Goal: Transaction & Acquisition: Purchase product/service

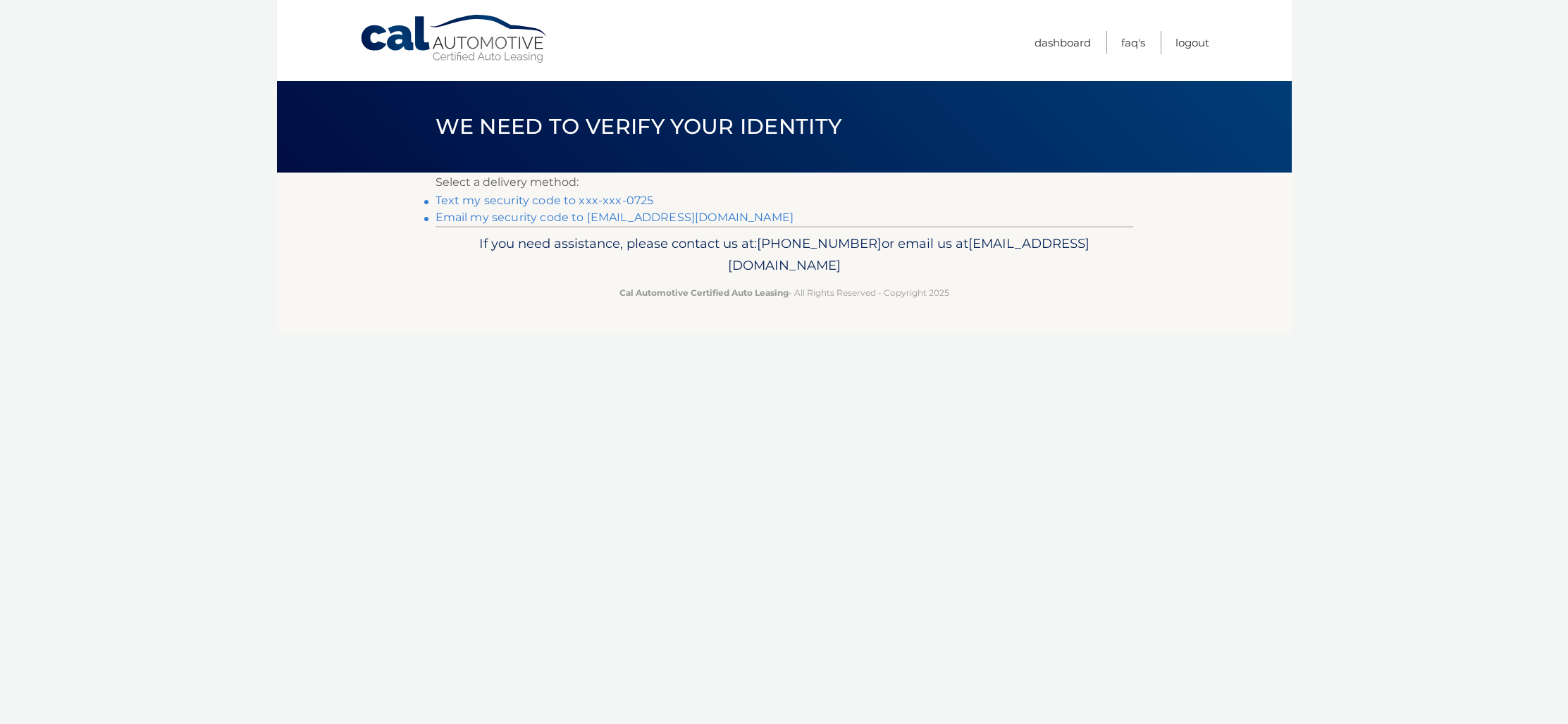
click at [525, 198] on link "Text my security code to xxx-xxx-0725" at bounding box center [544, 200] width 218 height 13
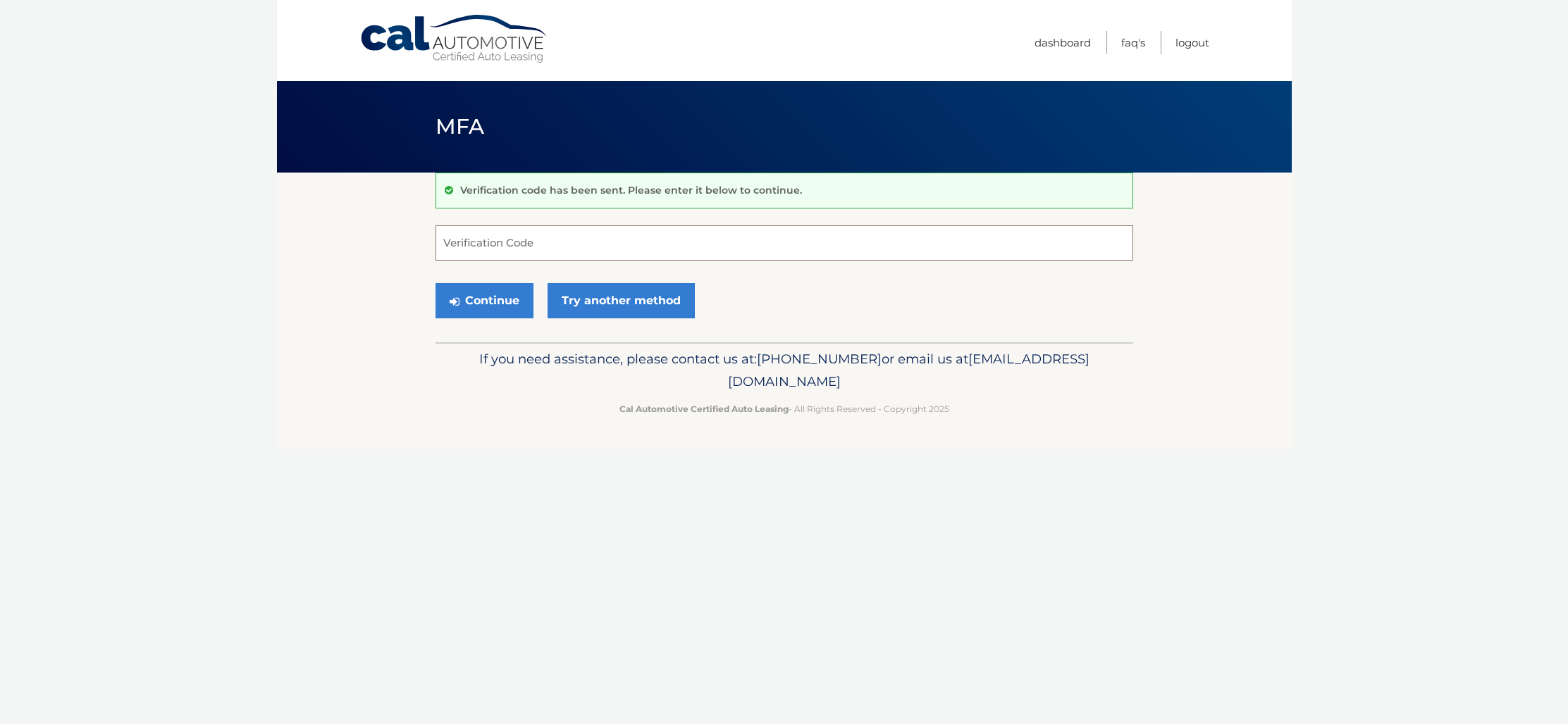
click at [652, 250] on input "Verification Code" at bounding box center [785, 243] width 698 height 35
click at [546, 245] on input "Verification Code" at bounding box center [785, 243] width 698 height 35
type input "901741"
click at [489, 284] on button "Continue" at bounding box center [484, 301] width 98 height 35
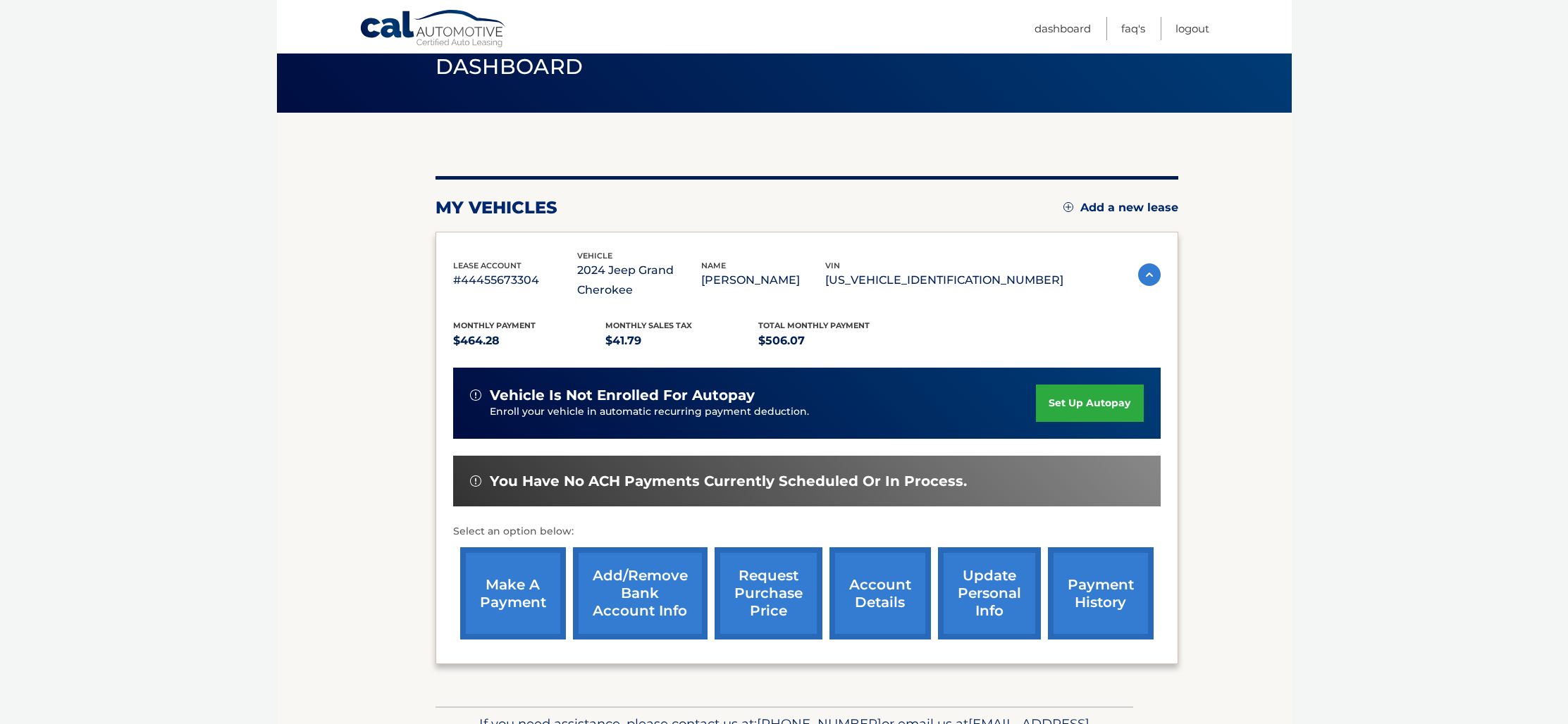
scroll to position [148, 0]
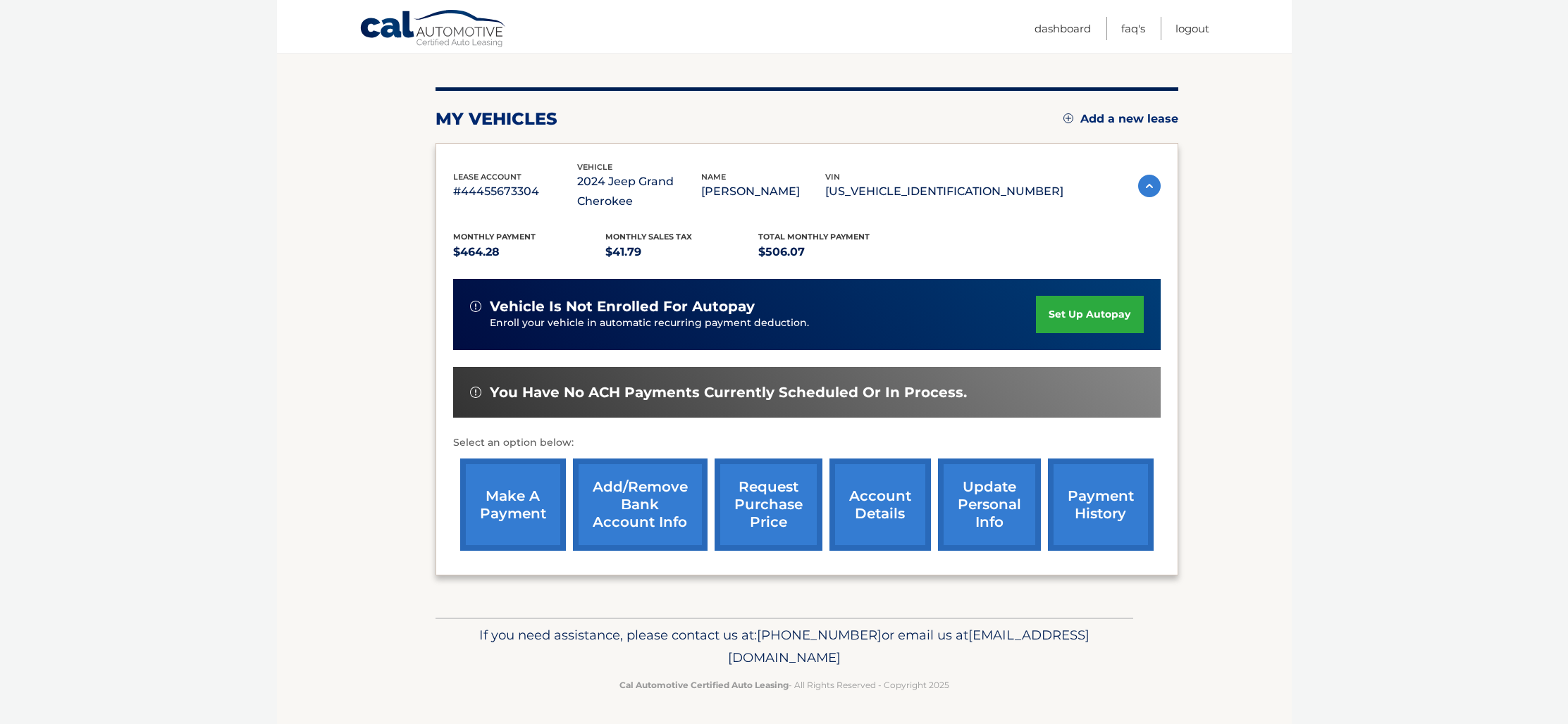
click at [525, 483] on link "make a payment" at bounding box center [513, 504] width 106 height 93
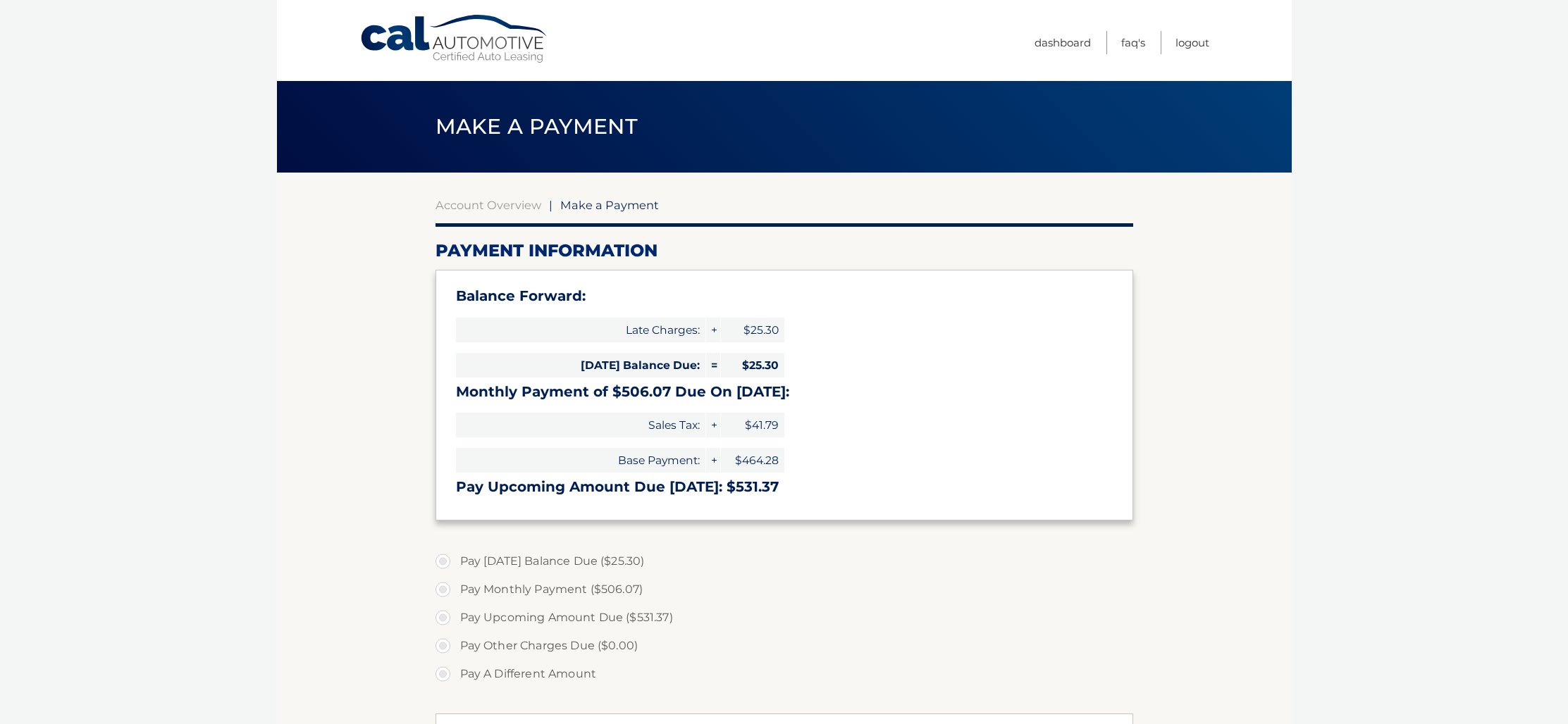
type input "531.37"
select select "YmE0NDcyY2EtNTZmNy00M2U4LTk1ODItMTMzMzlkNzlkMGJm"
click at [511, 204] on link "Account Overview" at bounding box center [489, 205] width 106 height 14
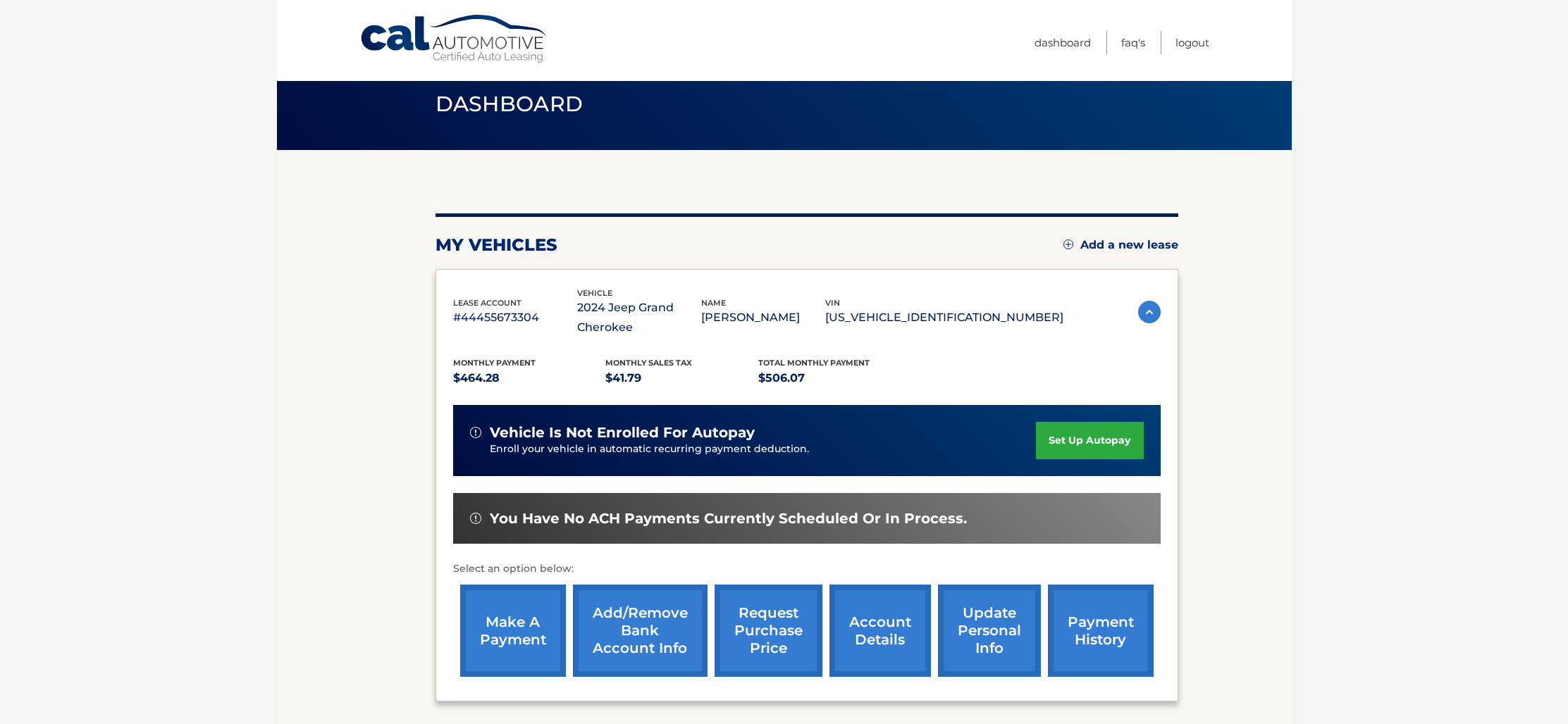
scroll to position [24, 0]
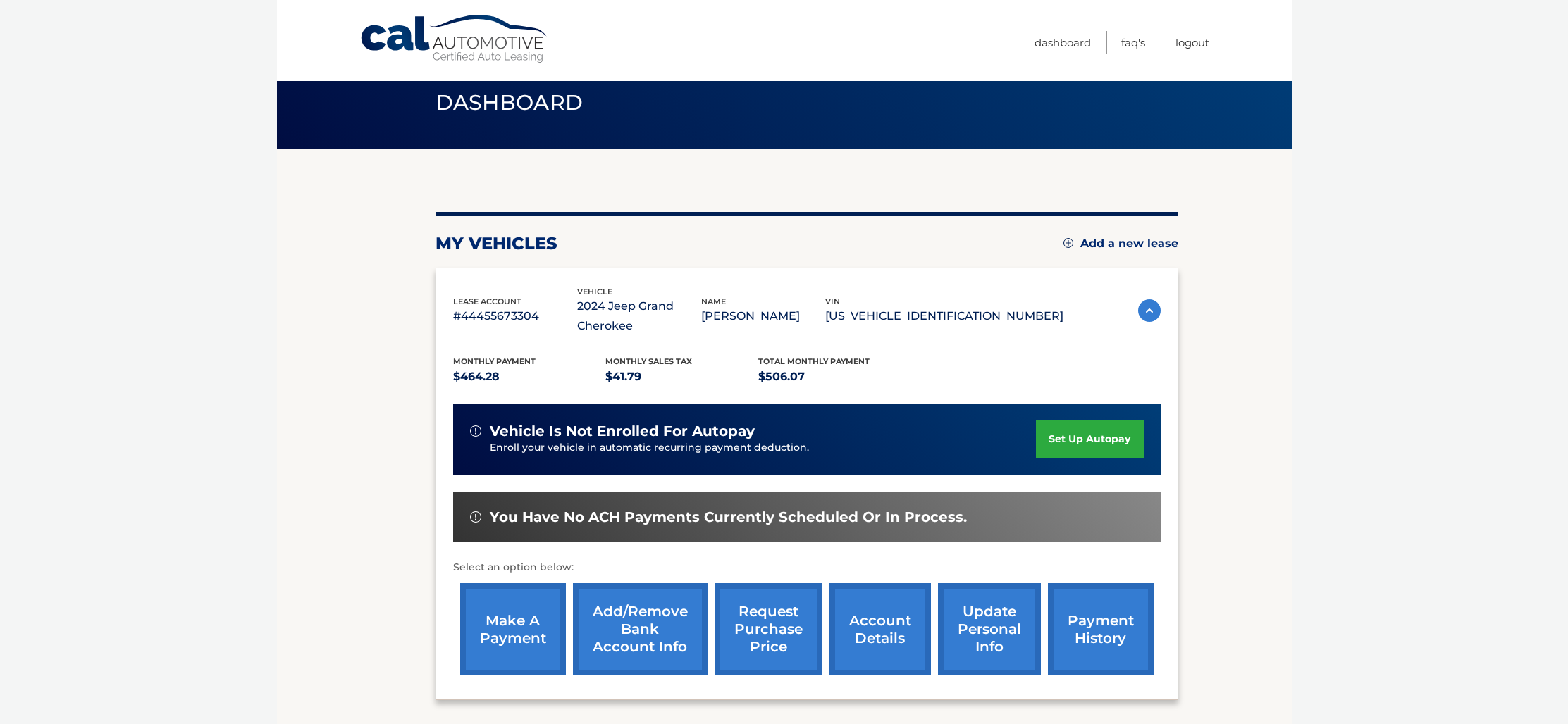
click at [516, 620] on link "make a payment" at bounding box center [513, 629] width 106 height 93
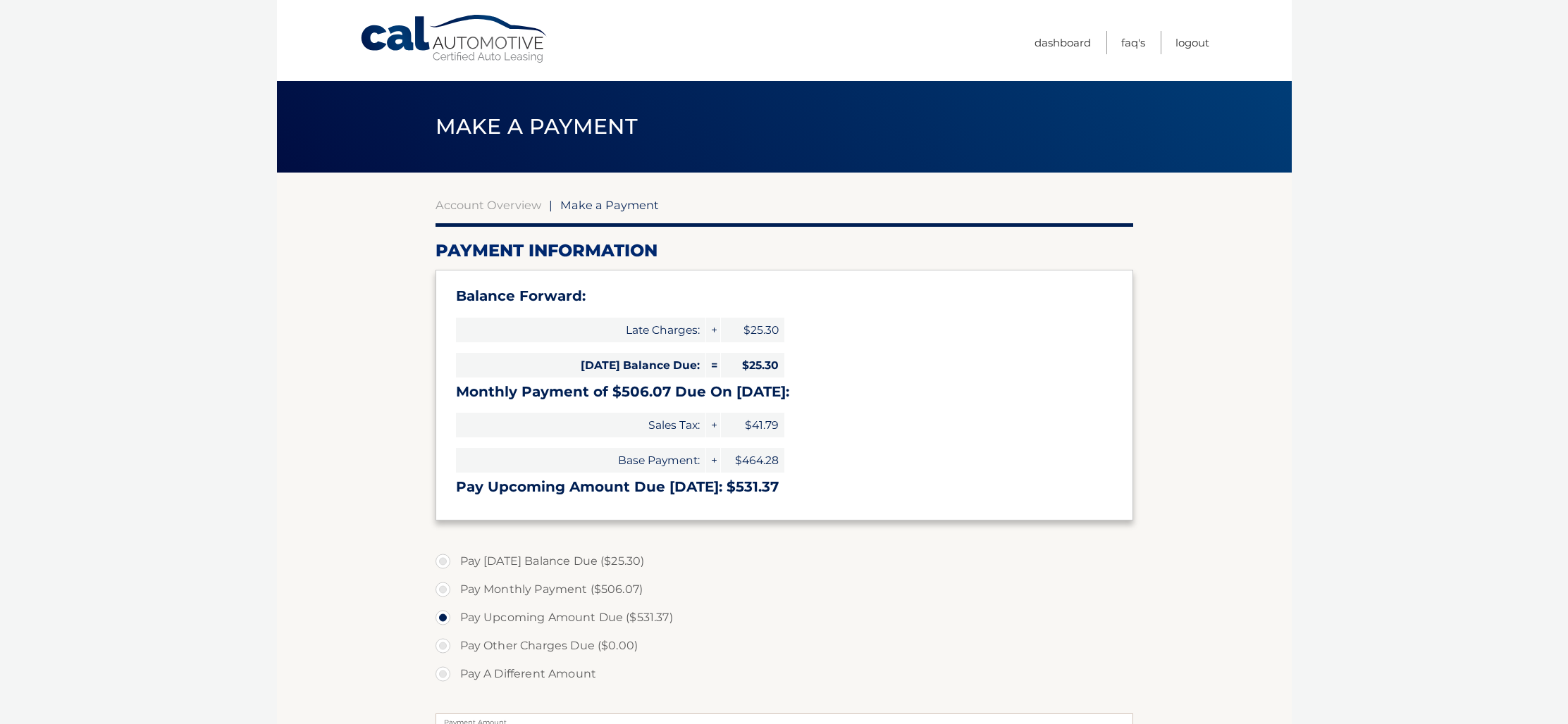
select select "YmE0NDcyY2EtNTZmNy00M2U4LTk1ODItMTMzMzlkNzlkMGJm"
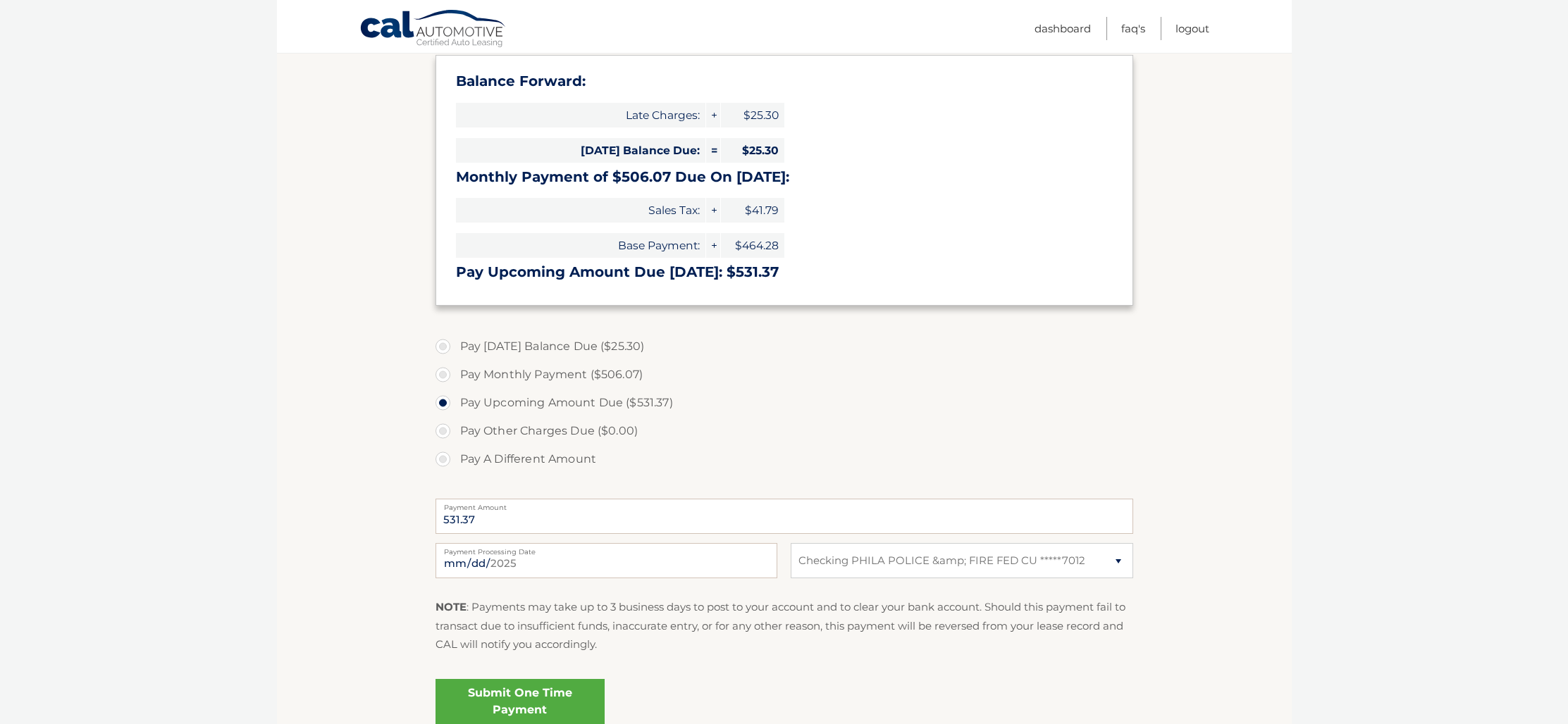
scroll to position [216, 0]
click at [443, 372] on label "Pay Monthly Payment ($506.07)" at bounding box center [785, 374] width 698 height 28
click at [443, 372] on input "Pay Monthly Payment ($506.07)" at bounding box center [448, 371] width 14 height 23
radio input "true"
type input "506.07"
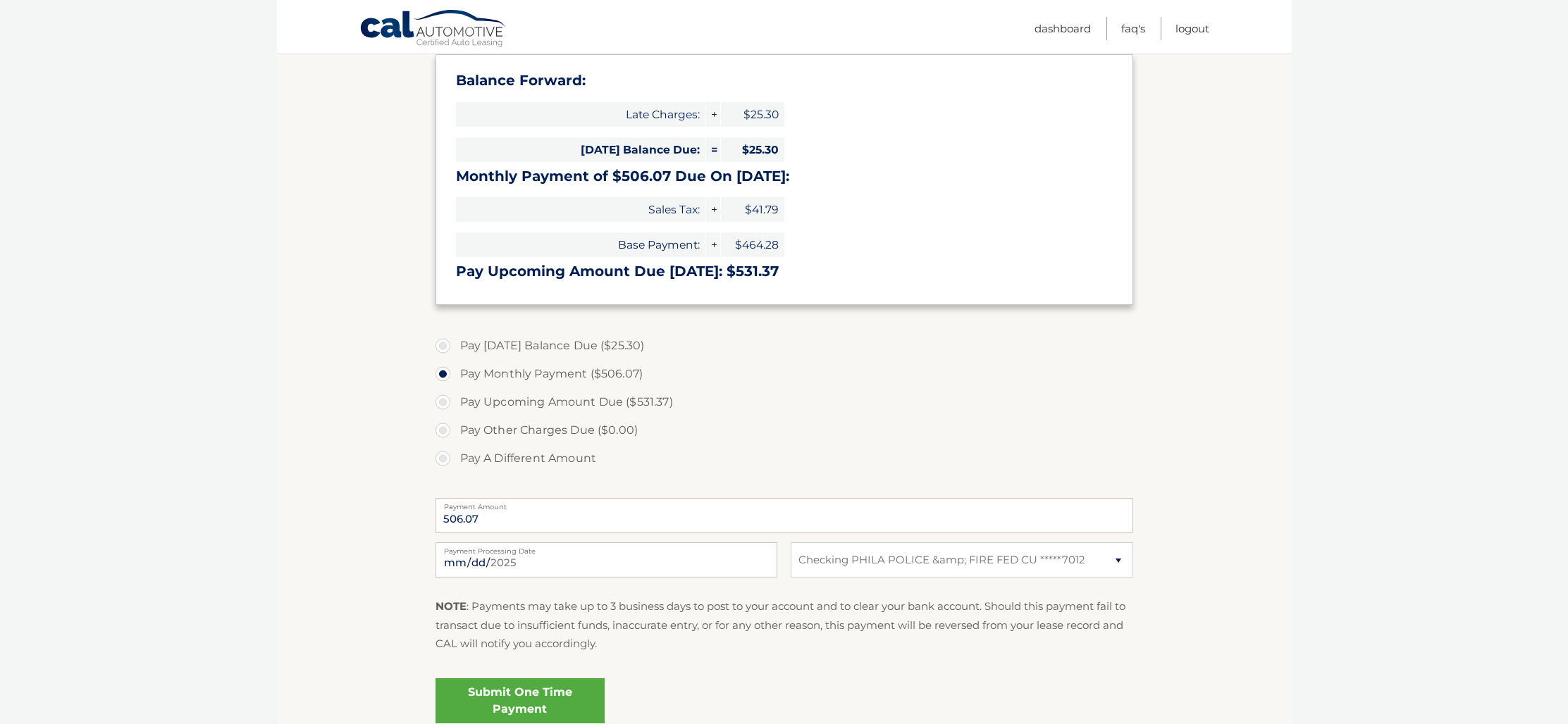
click at [537, 700] on link "Submit One Time Payment" at bounding box center [520, 701] width 169 height 45
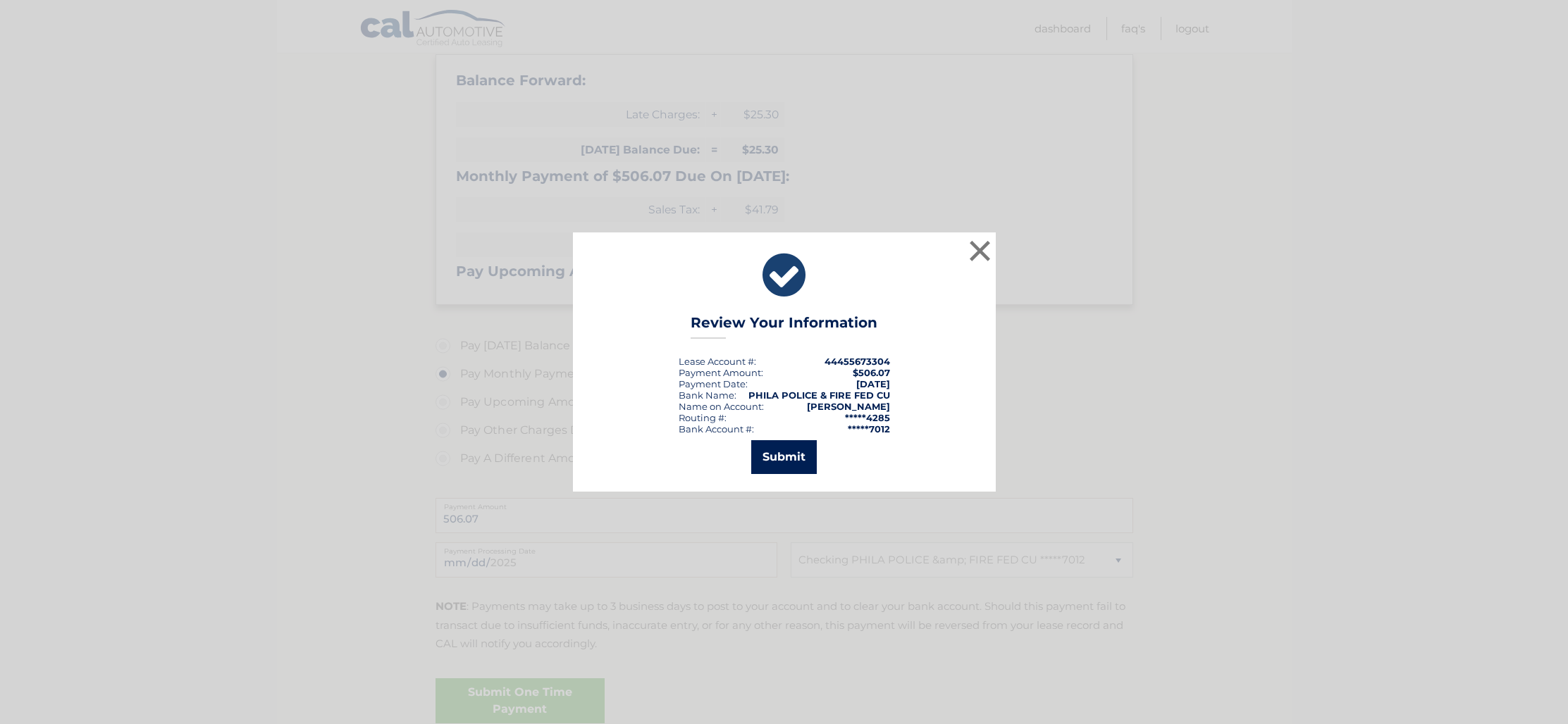
click at [803, 455] on button "Submit" at bounding box center [784, 457] width 65 height 34
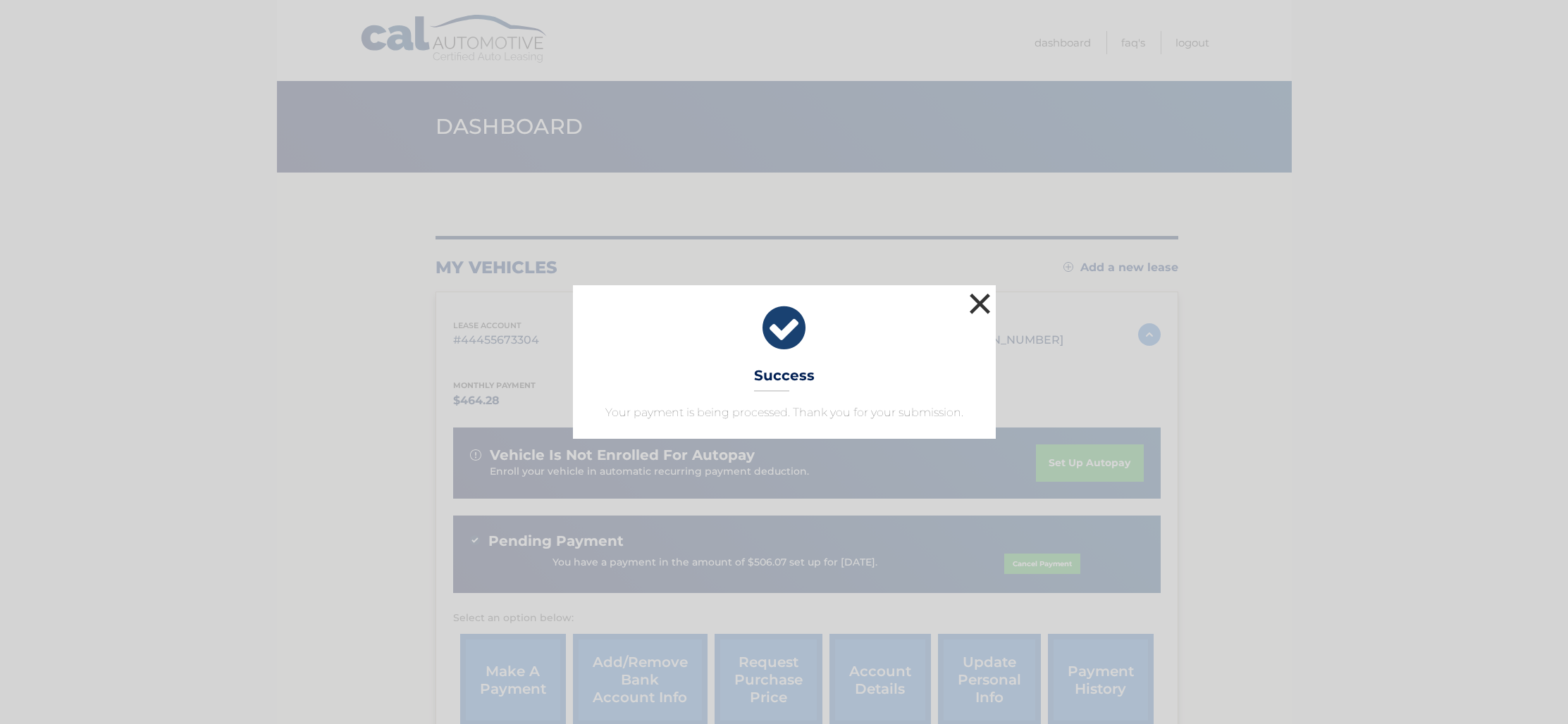
click at [986, 311] on button "×" at bounding box center [980, 303] width 28 height 28
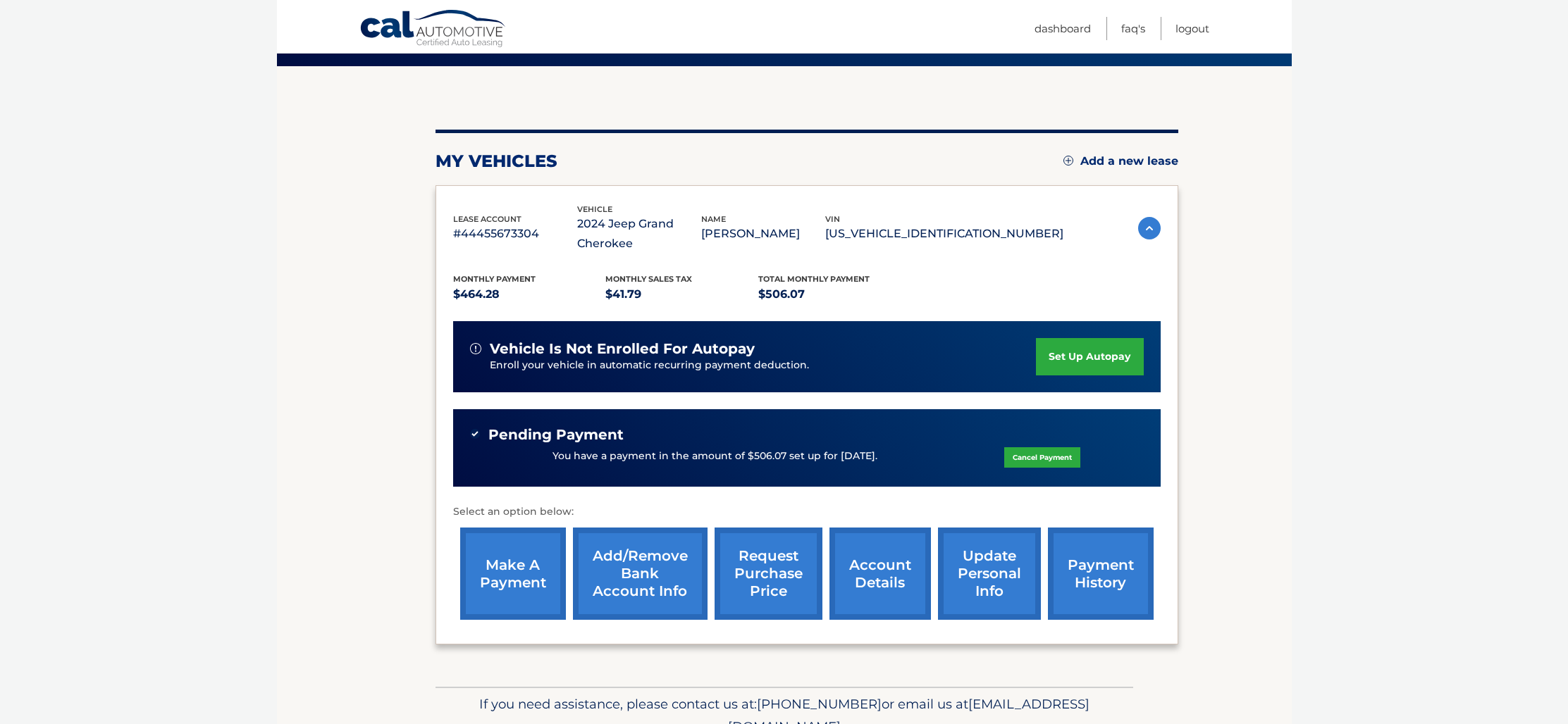
scroll to position [175, 0]
